Goal: Information Seeking & Learning: Learn about a topic

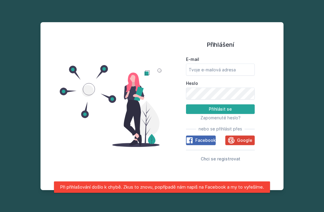
click at [241, 143] on span "Google" at bounding box center [244, 140] width 15 height 6
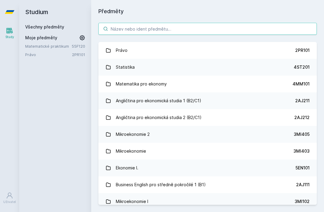
click at [236, 27] on input "search" at bounding box center [207, 29] width 218 height 12
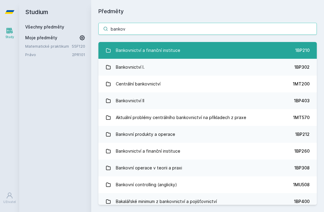
type input "bankov"
click at [279, 49] on link "Bankovnictví a finanční instituce 1BP210" at bounding box center [207, 50] width 218 height 17
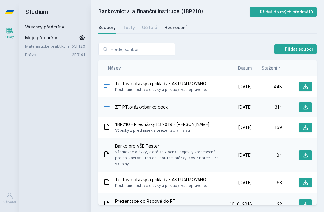
click at [175, 27] on div "Hodnocení" at bounding box center [175, 28] width 22 height 6
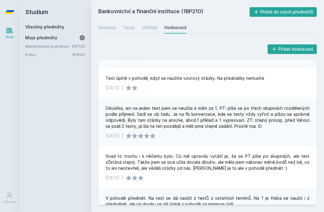
scroll to position [262, 0]
click at [129, 27] on div "Testy" at bounding box center [129, 28] width 12 height 6
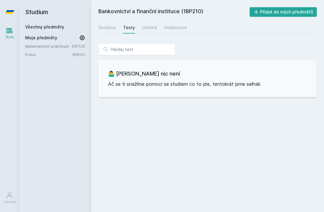
scroll to position [19, 0]
click at [112, 25] on div "Soubory" at bounding box center [106, 28] width 17 height 6
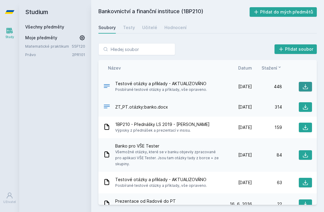
click at [308, 84] on icon at bounding box center [305, 87] width 6 height 6
click at [199, 149] on span "Všemožné otázky, které se v banku objevily zpracované pro aplikaci VŠE Tester. …" at bounding box center [167, 158] width 104 height 18
click at [274, 150] on div "18. 12. 18 18. 12. 2018 84" at bounding box center [267, 155] width 90 height 10
click at [151, 104] on span "ZT_PT.otázky:banko.docx" at bounding box center [141, 107] width 53 height 6
click at [118, 97] on div "ZT_PT.otázky:banko.docx 3. 11. 19 3. 11. 2019 314" at bounding box center [207, 106] width 218 height 19
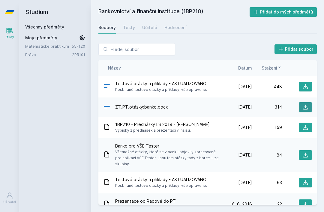
click at [307, 102] on button at bounding box center [305, 107] width 13 height 10
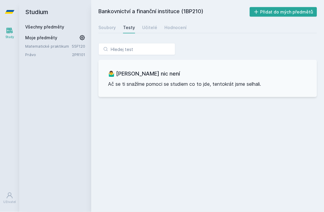
scroll to position [19, 0]
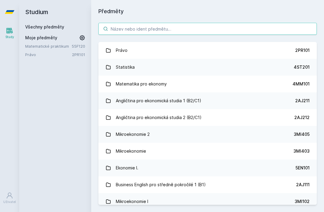
click at [189, 23] on input "search" at bounding box center [207, 29] width 218 height 12
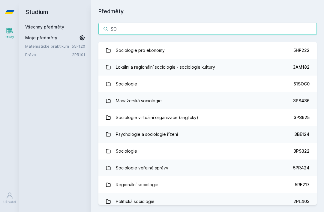
type input "S"
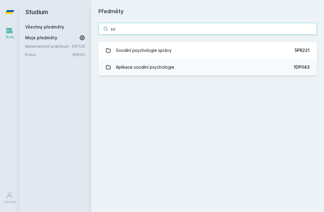
type input "s"
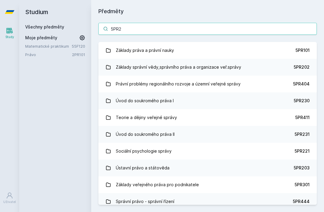
type input "5PR22"
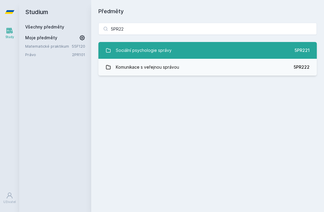
click at [223, 42] on link "Sociální psychologie správy 5PR221" at bounding box center [207, 50] width 218 height 17
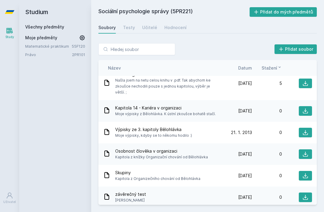
scroll to position [70, 0]
click at [303, 195] on icon at bounding box center [305, 198] width 6 height 6
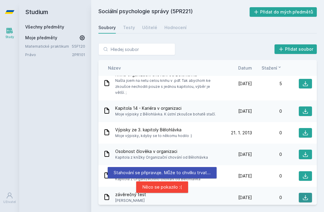
click at [307, 195] on icon at bounding box center [305, 198] width 6 height 6
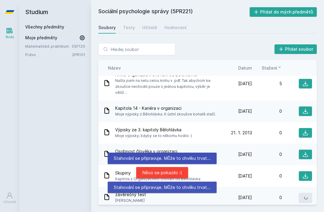
click at [303, 195] on icon at bounding box center [305, 198] width 6 height 6
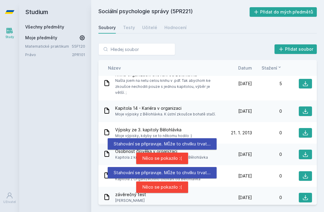
click at [274, 195] on div "0" at bounding box center [267, 198] width 30 height 6
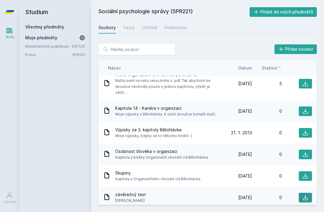
click at [304, 195] on icon at bounding box center [305, 197] width 5 height 5
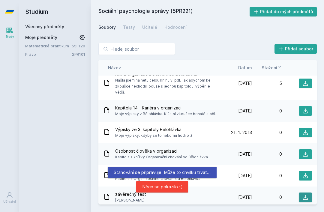
scroll to position [0, 0]
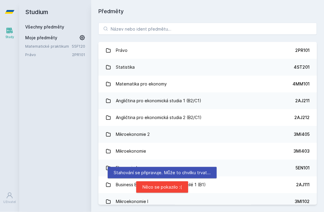
scroll to position [19, 0]
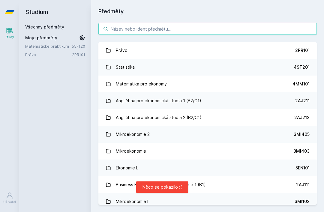
click at [134, 23] on input "search" at bounding box center [207, 29] width 218 height 12
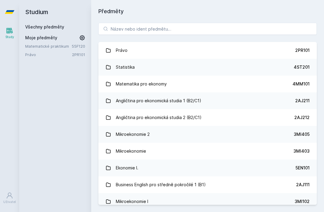
click at [9, 33] on icon at bounding box center [10, 31] width 6 height 6
click at [13, 31] on icon at bounding box center [9, 30] width 7 height 7
click at [45, 10] on h2 "Studium" at bounding box center [55, 12] width 60 height 24
click at [199, 27] on input "search" at bounding box center [207, 29] width 218 height 12
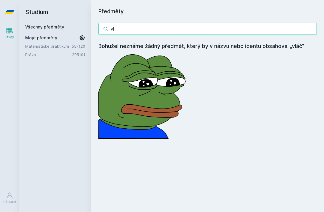
type input "v"
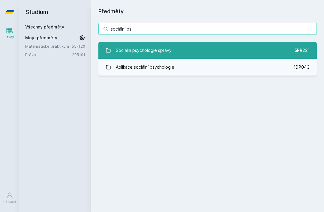
type input "sociální ps"
click at [254, 44] on link "Sociální psychologie správy 5PR221" at bounding box center [207, 50] width 218 height 17
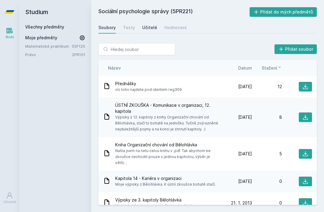
click at [145, 30] on div "Učitelé" at bounding box center [149, 28] width 15 height 6
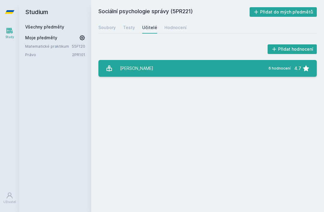
click at [160, 64] on link "[PERSON_NAME][DATE] hodnocení 4.7" at bounding box center [207, 68] width 218 height 17
